Goal: Answer question/provide support

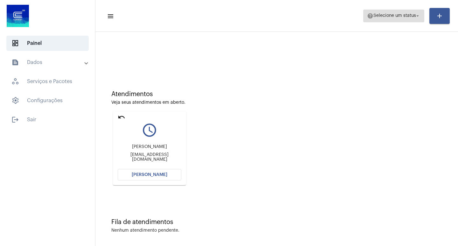
click at [398, 14] on span "Selecione um status" at bounding box center [395, 16] width 43 height 4
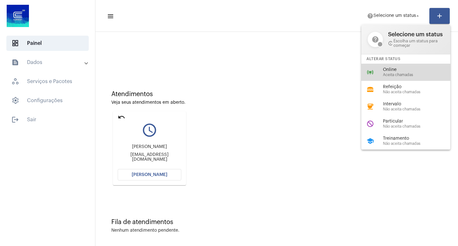
click at [395, 71] on span "Online" at bounding box center [419, 69] width 73 height 5
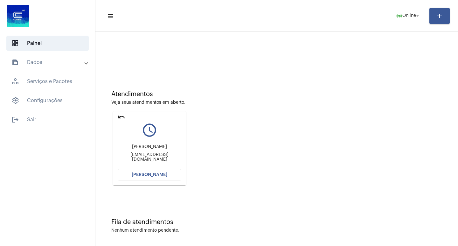
click at [151, 175] on span "[PERSON_NAME]" at bounding box center [150, 174] width 36 height 4
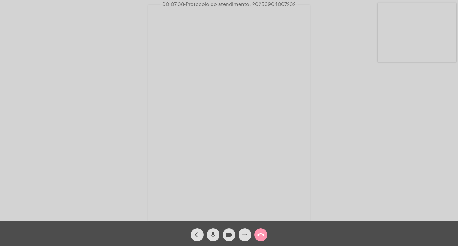
click at [286, 4] on span "• Protocolo do atendimento: 20250904007232" at bounding box center [240, 4] width 112 height 5
copy span "20250904007232"
click at [261, 238] on mat-icon "call_end" at bounding box center [261, 235] width 8 height 8
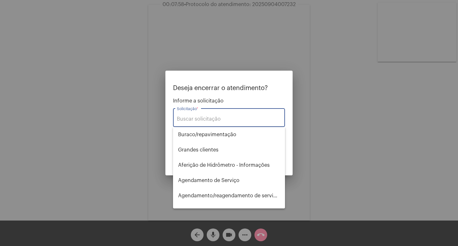
click at [194, 119] on input "Solicitação *" at bounding box center [229, 119] width 104 height 6
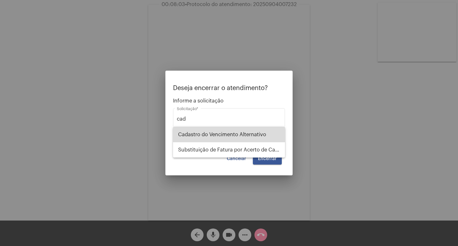
click at [223, 141] on span "Cadastro do Vencimento Alternativo" at bounding box center [229, 134] width 102 height 15
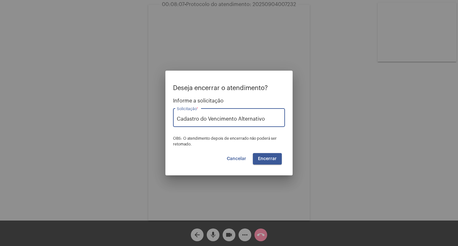
drag, startPoint x: 270, startPoint y: 118, endPoint x: 201, endPoint y: 116, distance: 69.1
click at [201, 116] on input "Cadastro do Vencimento Alternativo" at bounding box center [229, 119] width 104 height 6
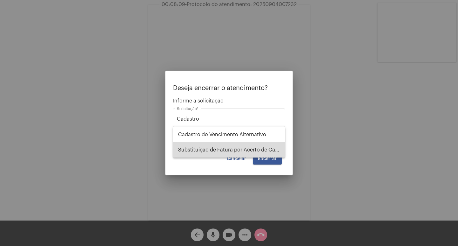
click at [227, 149] on span "Substituição de Fatura por Acerto de Cadastro" at bounding box center [229, 149] width 102 height 15
type input "Substituição de Fatura por Acerto de Cadastro"
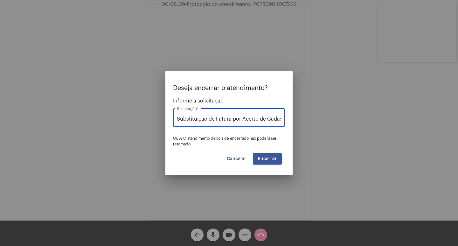
scroll to position [0, 6]
click at [265, 158] on span "Encerrar" at bounding box center [267, 159] width 19 height 4
